Goal: Task Accomplishment & Management: Use online tool/utility

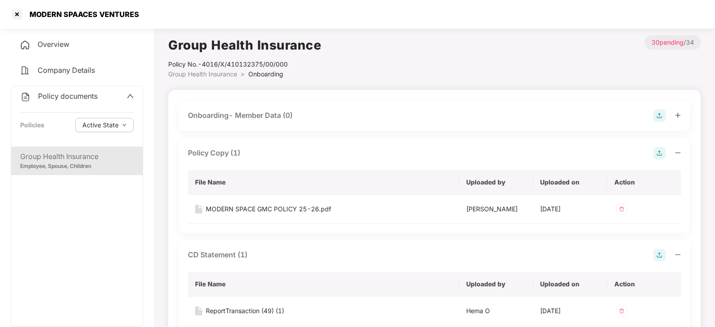
scroll to position [782, 0]
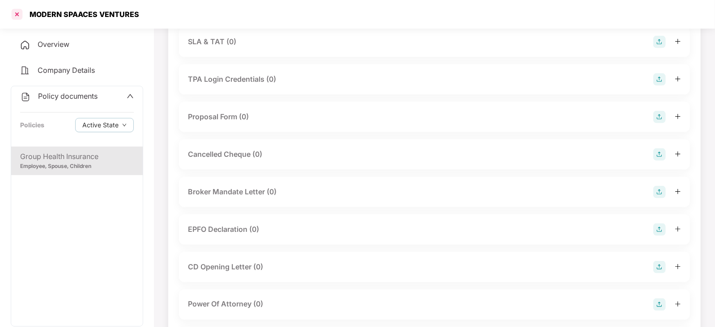
click at [14, 18] on div at bounding box center [17, 14] width 14 height 14
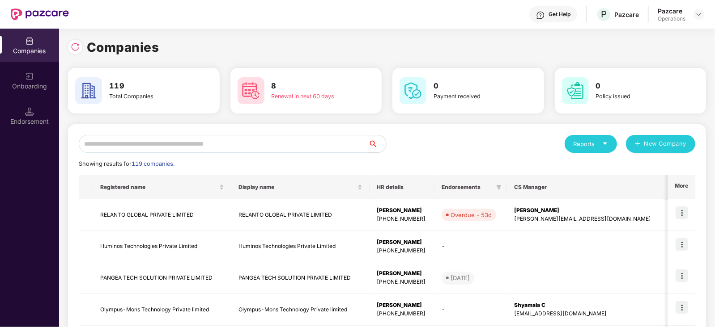
scroll to position [0, 0]
click at [177, 137] on input "text" at bounding box center [223, 144] width 289 height 18
paste input "**********"
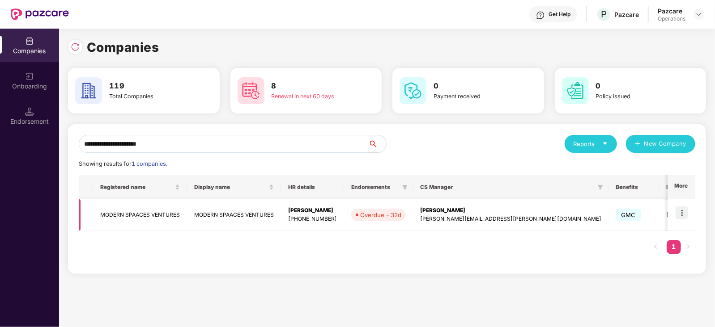
type input "**********"
click at [684, 213] on img at bounding box center [681, 213] width 13 height 13
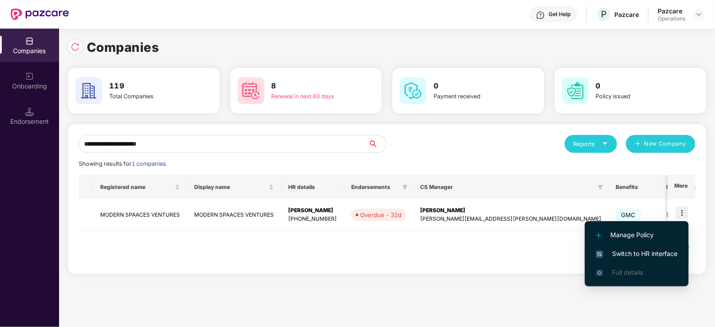
click at [654, 255] on span "Switch to HR interface" at bounding box center [636, 254] width 81 height 10
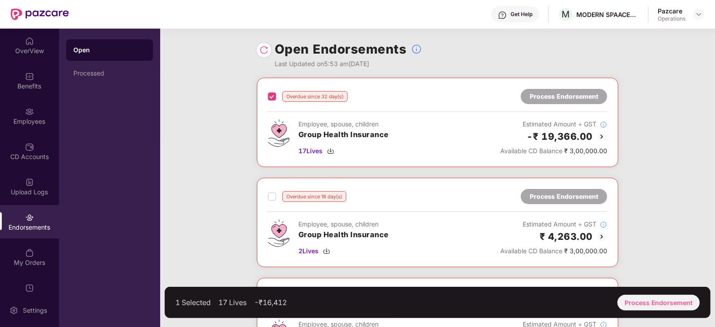
click at [271, 200] on label at bounding box center [272, 196] width 8 height 11
click at [690, 229] on div "Overdue since 32 day(s) Process Endorsement Employee, spouse, children Group He…" at bounding box center [437, 229] width 555 height 302
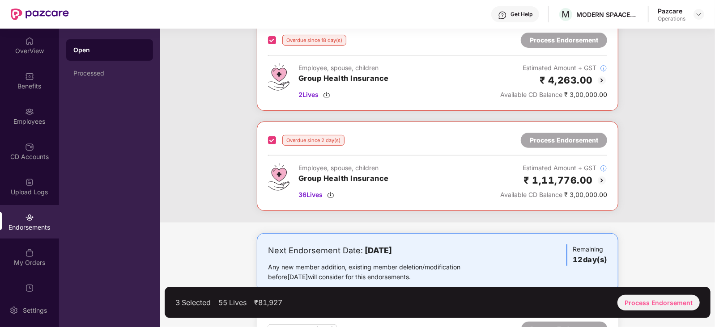
scroll to position [178, 0]
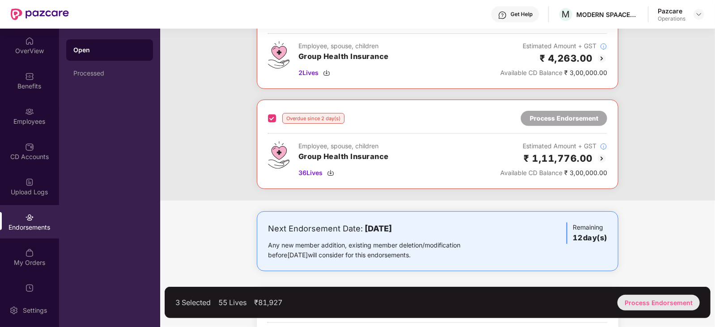
click at [649, 307] on div "Process Endorsement" at bounding box center [658, 303] width 82 height 16
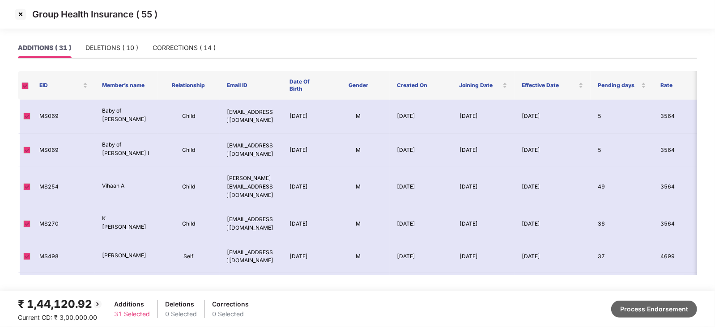
click at [628, 308] on button "Process Endorsement" at bounding box center [654, 309] width 86 height 17
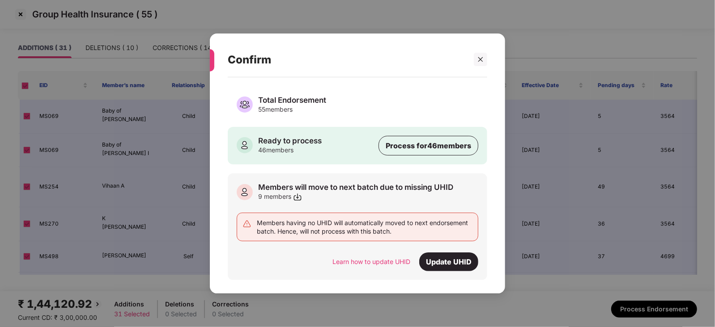
click at [406, 197] on div "9 members" at bounding box center [355, 196] width 195 height 9
click at [374, 264] on div "Learn how to update UHID" at bounding box center [371, 262] width 78 height 10
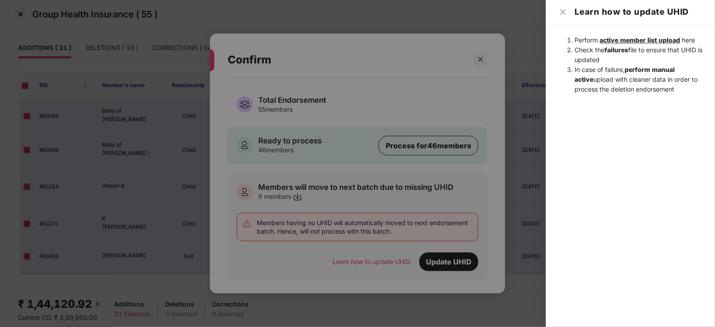
click at [627, 41] on span "active member list upload" at bounding box center [639, 40] width 81 height 8
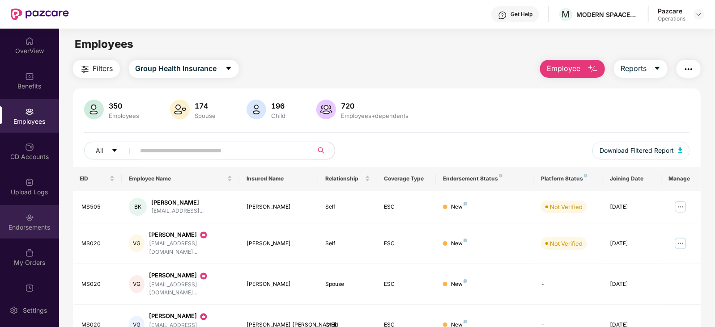
click at [7, 231] on div "Endorsements" at bounding box center [29, 227] width 59 height 9
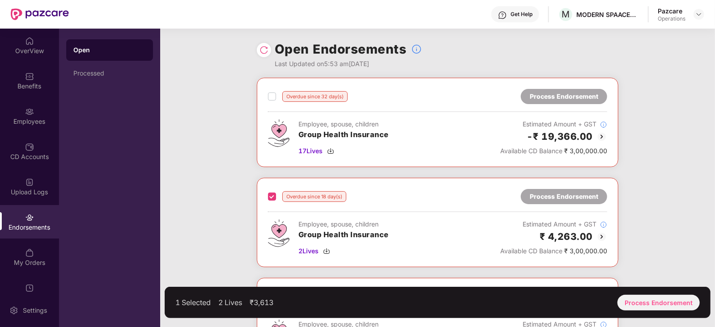
click at [272, 100] on label at bounding box center [272, 96] width 8 height 11
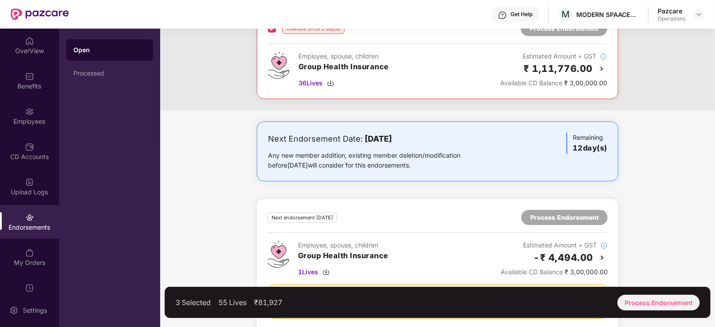
scroll to position [288, 0]
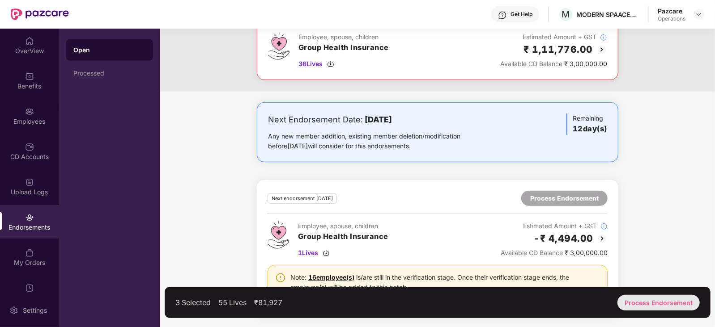
click at [644, 296] on div "Process Endorsement" at bounding box center [658, 303] width 82 height 16
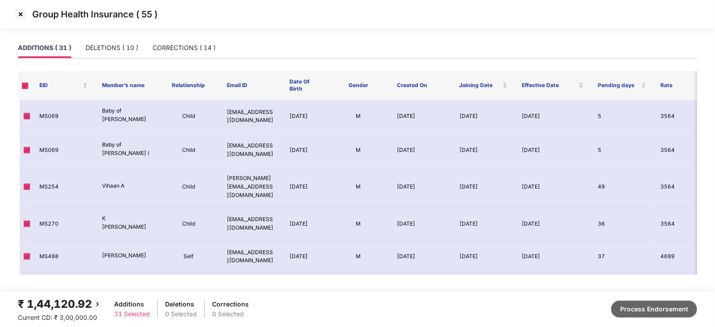
click at [625, 305] on button "Process Endorsement" at bounding box center [654, 309] width 86 height 17
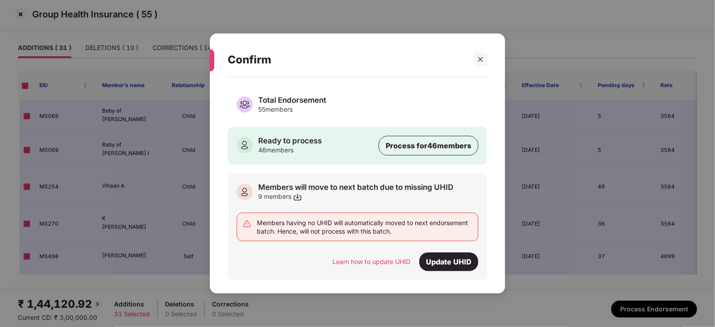
click at [298, 198] on img at bounding box center [297, 197] width 9 height 9
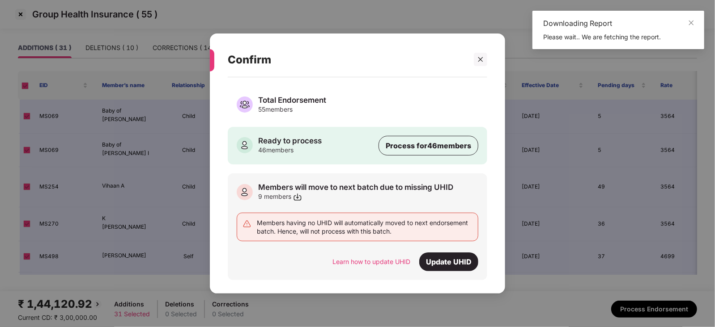
click at [584, 33] on div "Please wait.. We are fetching the report." at bounding box center [618, 37] width 150 height 10
click at [299, 197] on img at bounding box center [297, 197] width 9 height 9
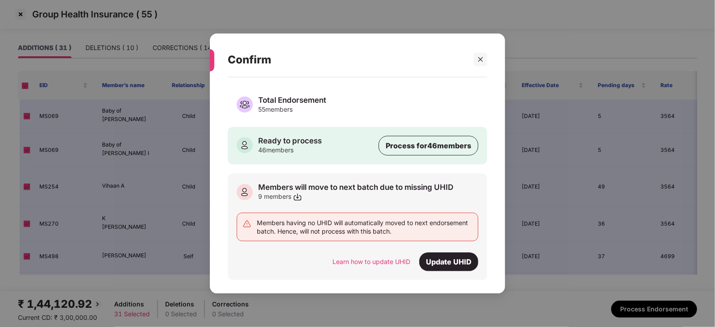
click at [299, 197] on img at bounding box center [297, 197] width 9 height 9
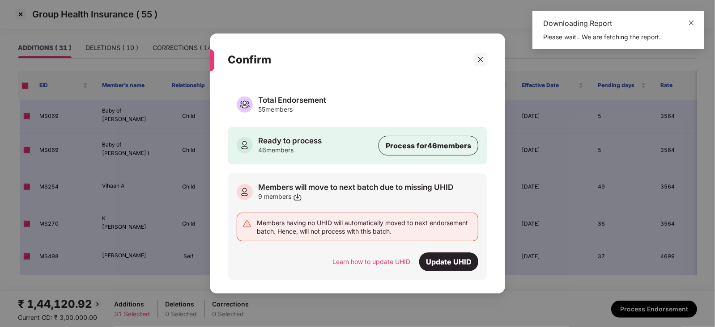
click at [693, 23] on icon "close" at bounding box center [691, 23] width 6 height 6
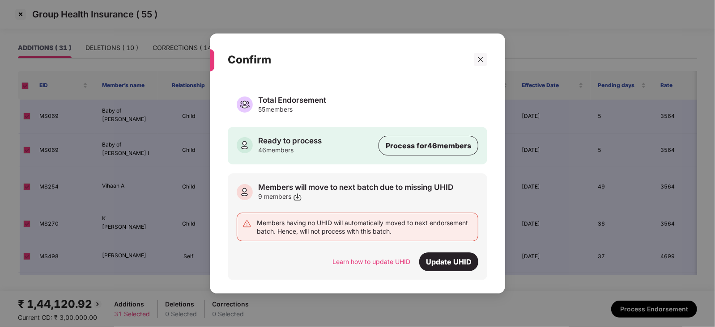
click at [294, 199] on img at bounding box center [297, 197] width 9 height 9
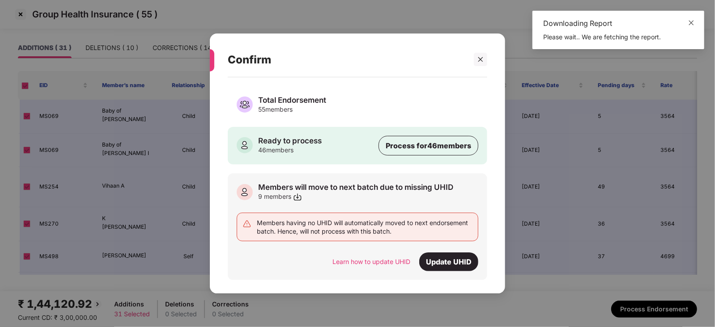
click at [693, 21] on icon "close" at bounding box center [691, 23] width 6 height 6
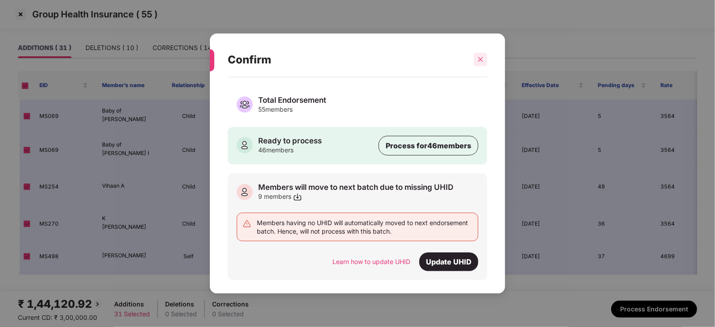
click at [480, 64] on div at bounding box center [480, 59] width 13 height 13
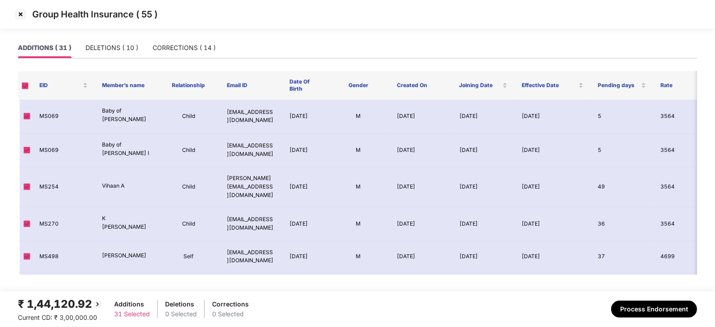
click at [606, 69] on div "ADDITIONS ( 31 ) DELETIONS ( 10 ) CORRECTIONS ( 14 )" at bounding box center [357, 55] width 679 height 34
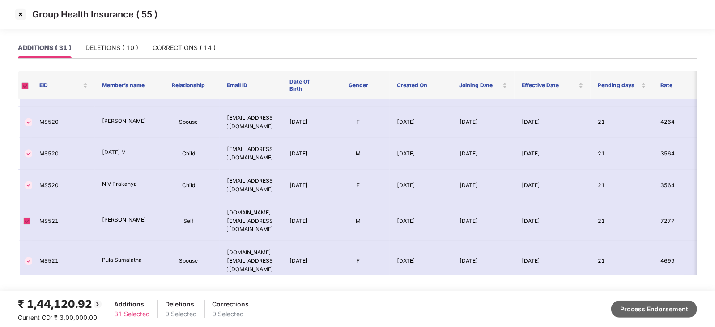
click at [633, 316] on button "Process Endorsement" at bounding box center [654, 309] width 86 height 17
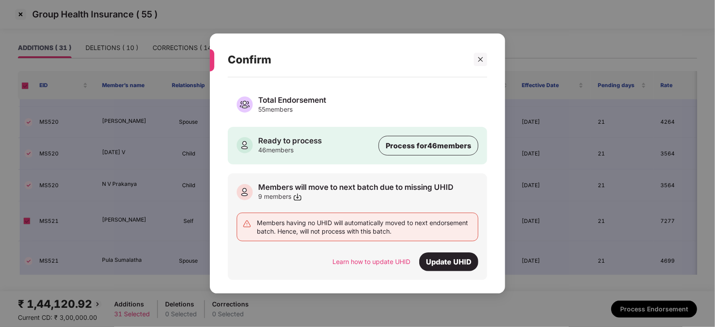
click at [299, 198] on img at bounding box center [297, 197] width 9 height 9
click at [389, 260] on div "Learn how to update UHID" at bounding box center [371, 262] width 78 height 10
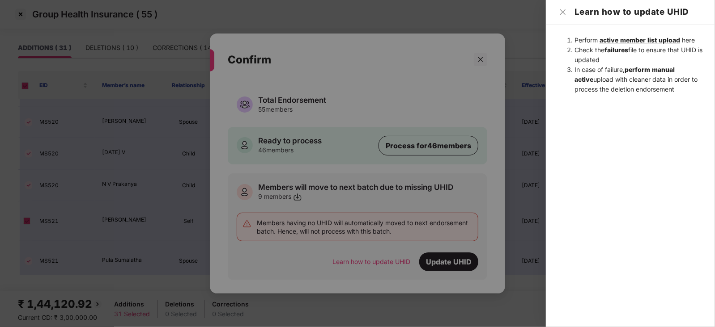
click at [459, 195] on div at bounding box center [357, 163] width 715 height 327
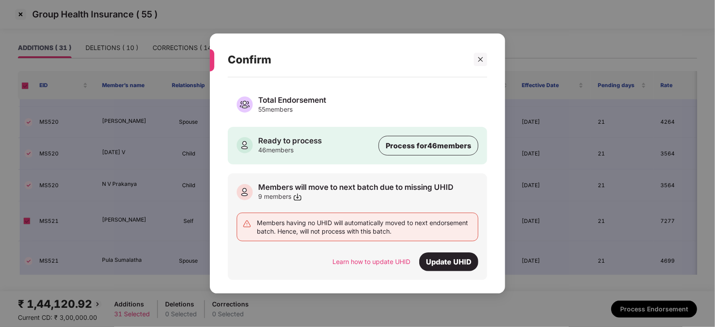
click at [295, 195] on img at bounding box center [297, 197] width 9 height 9
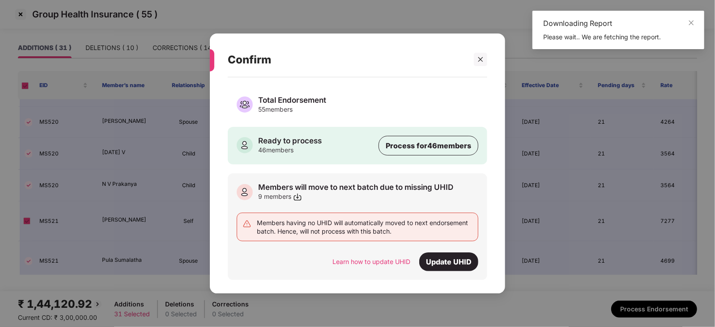
click at [295, 195] on img at bounding box center [297, 197] width 9 height 9
click at [486, 61] on div at bounding box center [480, 59] width 13 height 13
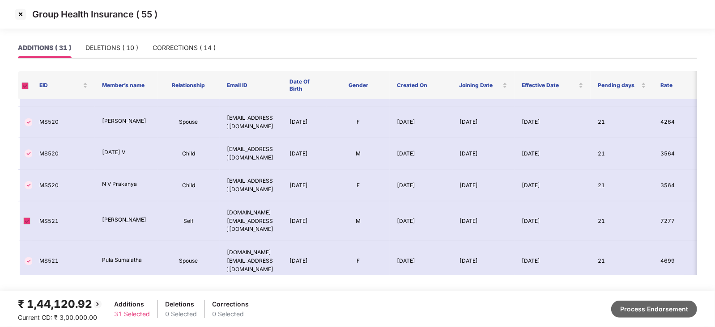
click at [629, 310] on button "Process Endorsement" at bounding box center [654, 309] width 86 height 17
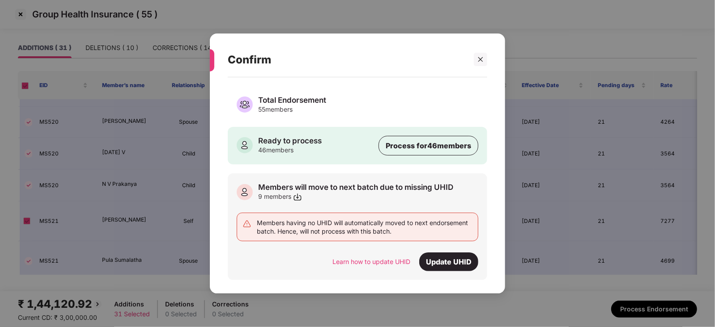
click at [299, 193] on img at bounding box center [297, 197] width 9 height 9
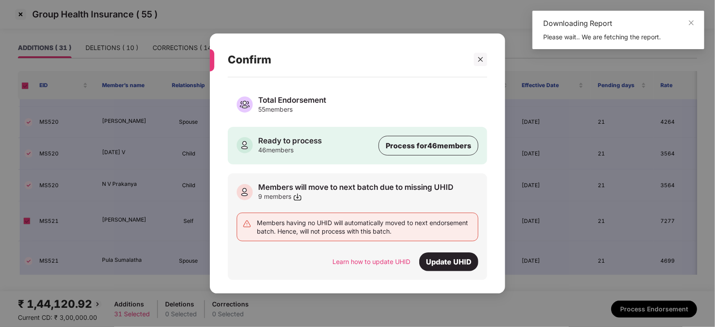
click at [299, 193] on img at bounding box center [297, 197] width 9 height 9
click at [433, 258] on div "Update UHID" at bounding box center [448, 262] width 59 height 19
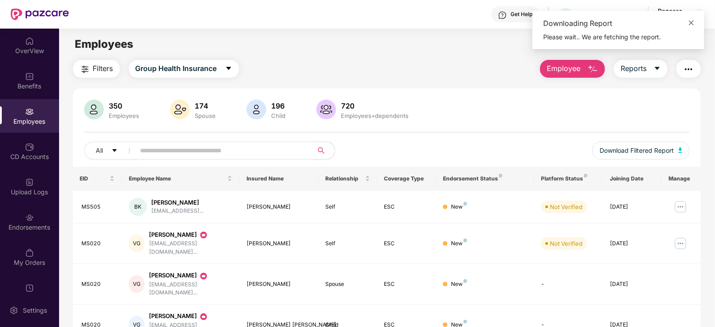
click at [691, 23] on icon "close" at bounding box center [691, 23] width 6 height 6
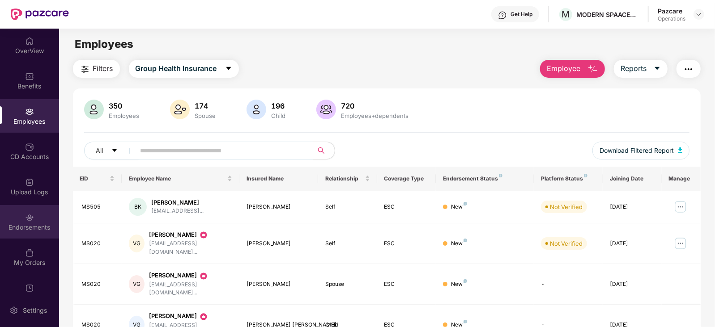
click at [34, 218] on div "Endorsements" at bounding box center [29, 222] width 59 height 34
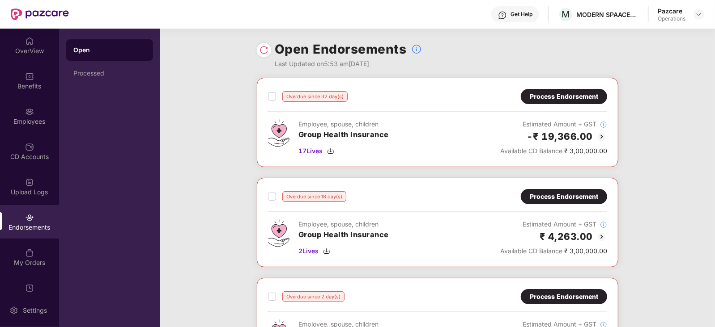
click at [578, 102] on div "Process Endorsement" at bounding box center [564, 96] width 86 height 15
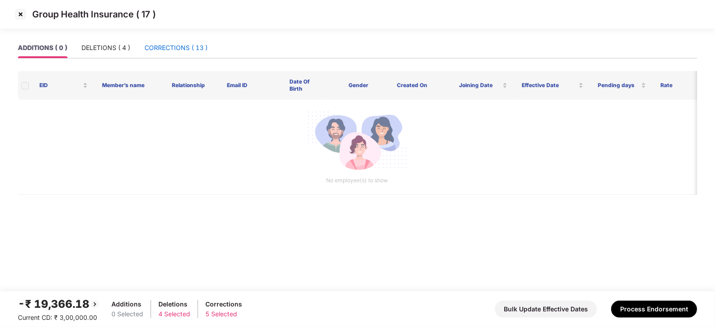
click at [181, 51] on div "CORRECTIONS ( 13 )" at bounding box center [175, 48] width 63 height 10
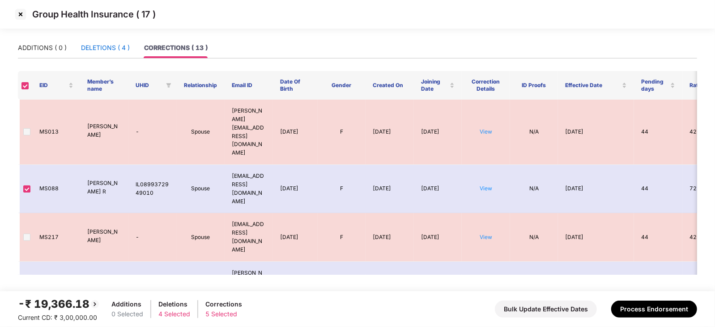
click at [93, 43] on div "DELETIONS ( 4 )" at bounding box center [105, 48] width 49 height 10
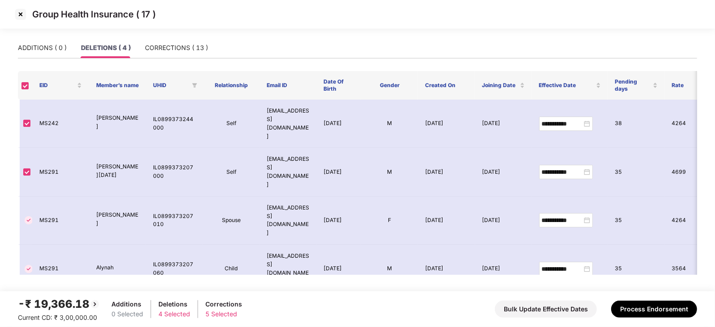
click at [19, 13] on img at bounding box center [20, 14] width 14 height 14
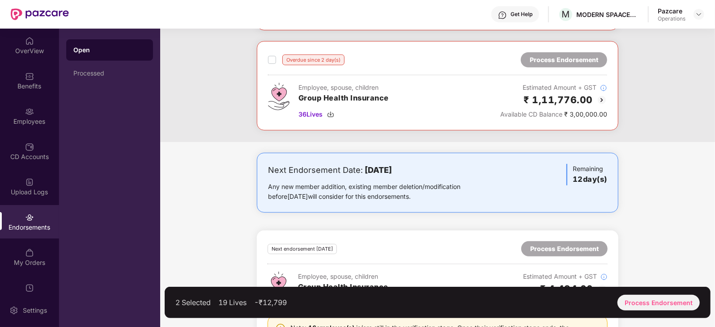
scroll to position [246, 0]
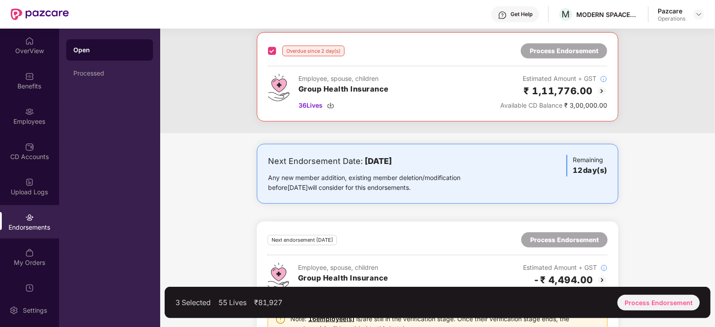
click at [655, 294] on div "3 Selected 55 Lives ₹81,927 Process Endorsement" at bounding box center [438, 302] width 546 height 31
click at [652, 301] on div "Process Endorsement" at bounding box center [658, 303] width 82 height 16
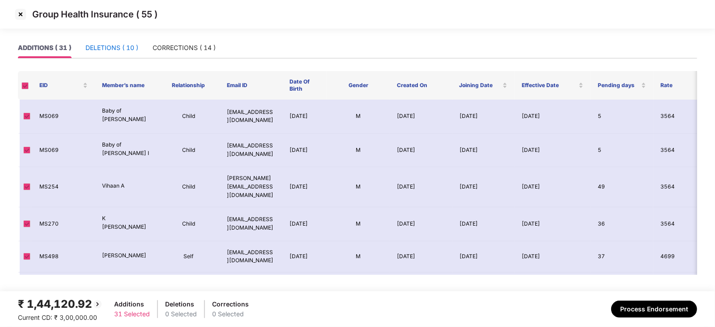
click at [131, 51] on div "DELETIONS ( 10 )" at bounding box center [111, 48] width 53 height 10
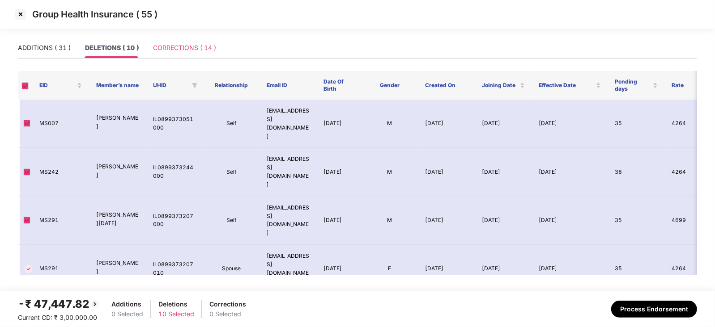
click at [186, 53] on div "CORRECTIONS ( 14 )" at bounding box center [184, 48] width 63 height 21
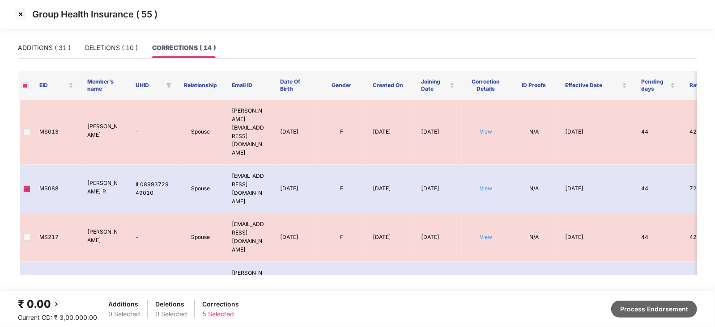
click at [617, 305] on button "Process Endorsement" at bounding box center [654, 309] width 86 height 17
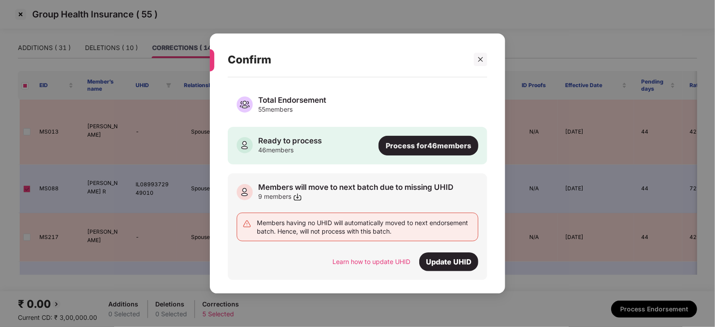
click at [421, 144] on div "Process for 46 members" at bounding box center [428, 146] width 100 height 20
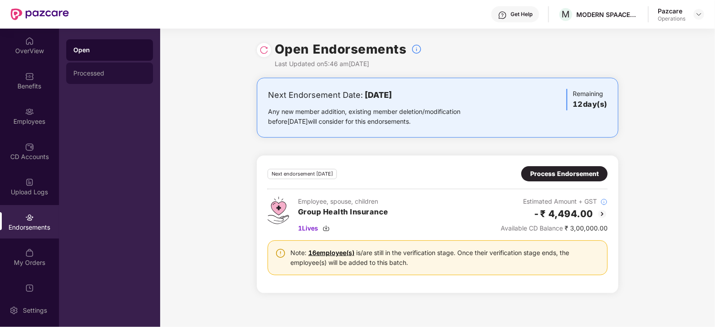
click at [89, 81] on div "Processed" at bounding box center [109, 73] width 87 height 21
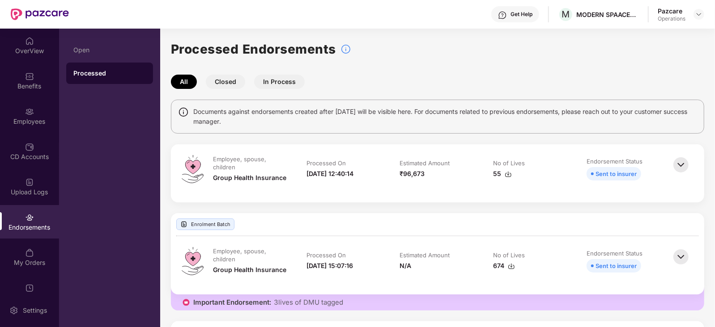
click at [506, 173] on img at bounding box center [508, 174] width 7 height 7
